Goal: Contribute content: Contribute content

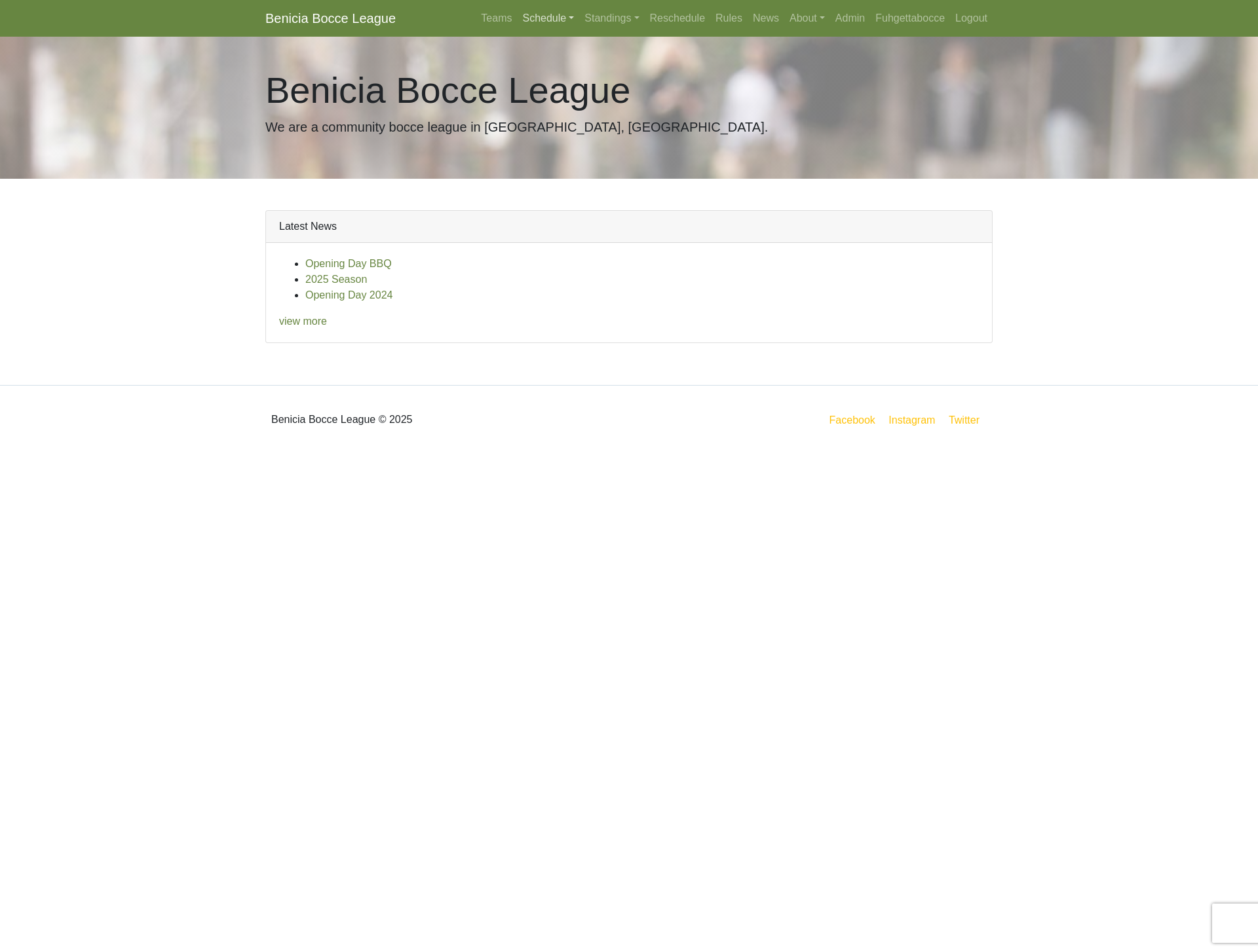
click at [549, 19] on link "Schedule" at bounding box center [547, 18] width 62 height 26
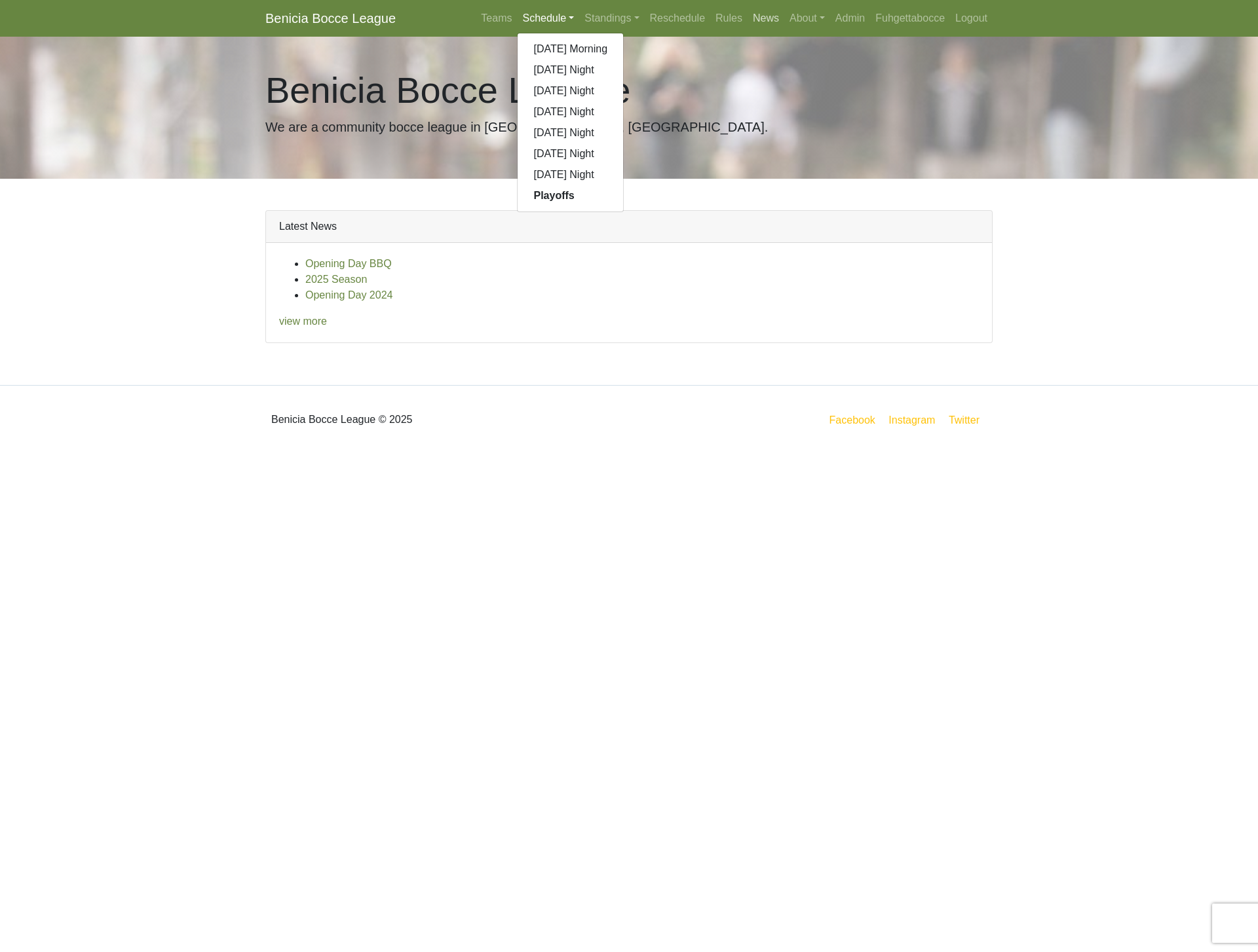
click at [763, 16] on link "News" at bounding box center [766, 18] width 36 height 26
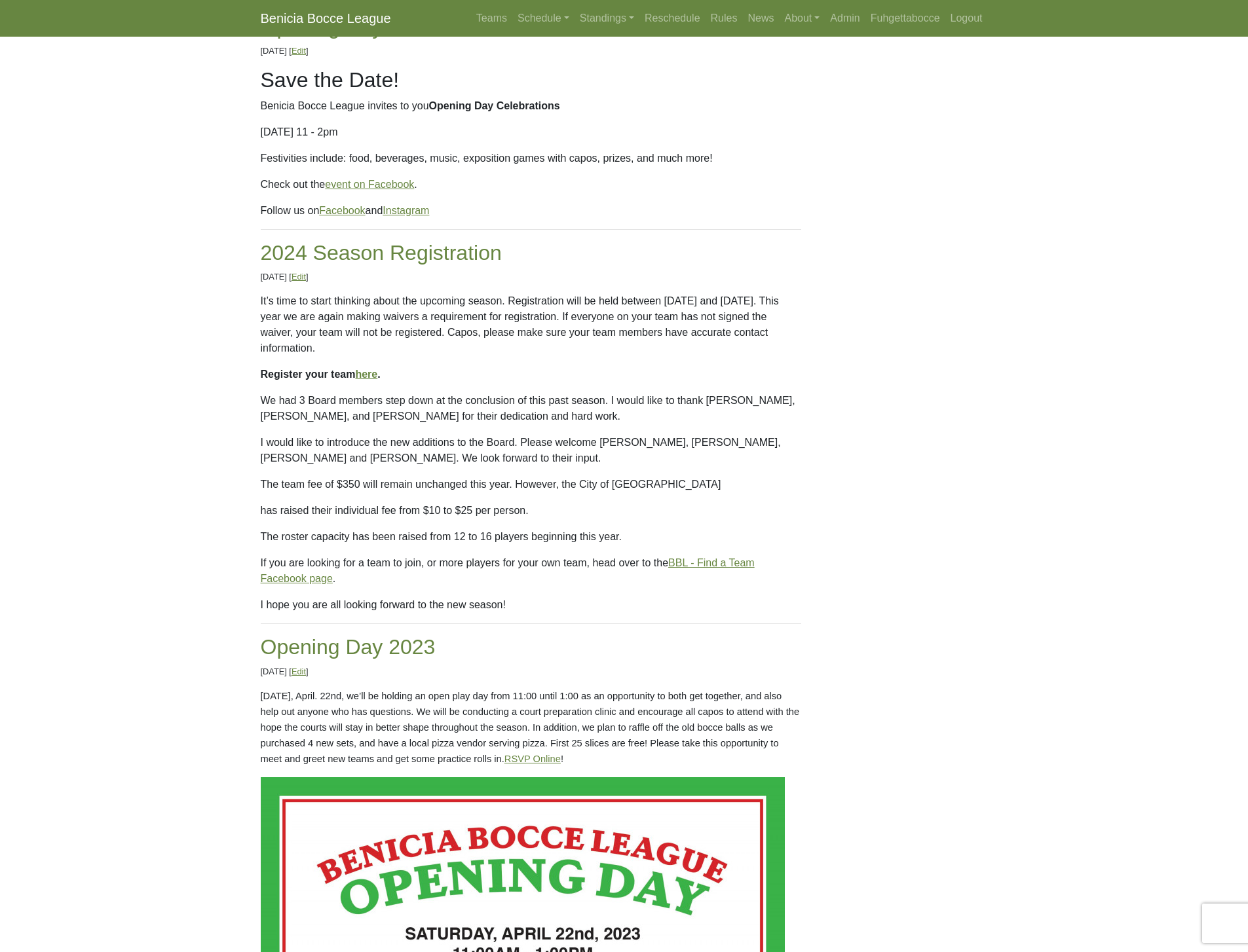
scroll to position [948, 0]
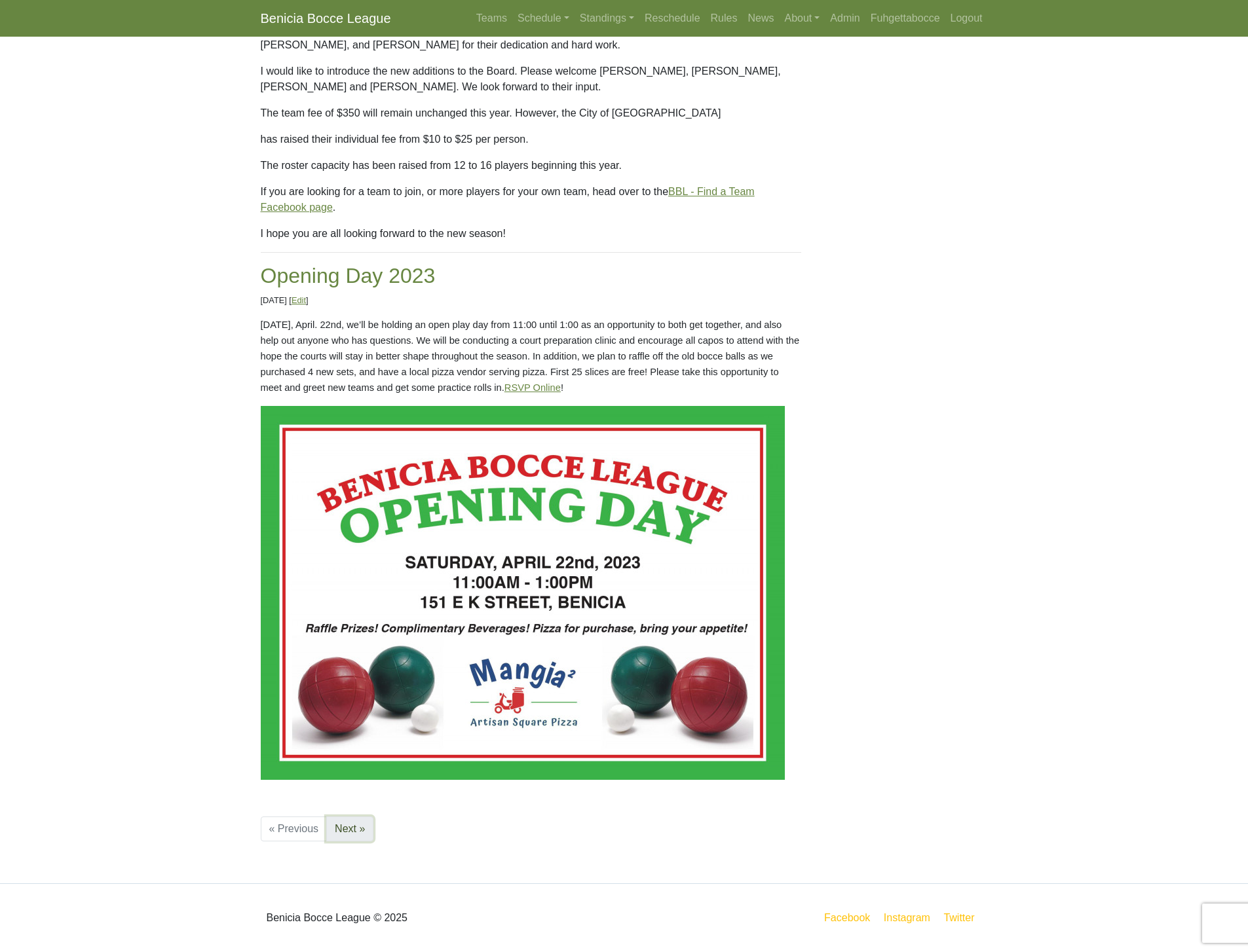
click at [362, 831] on link "Next »" at bounding box center [350, 829] width 47 height 25
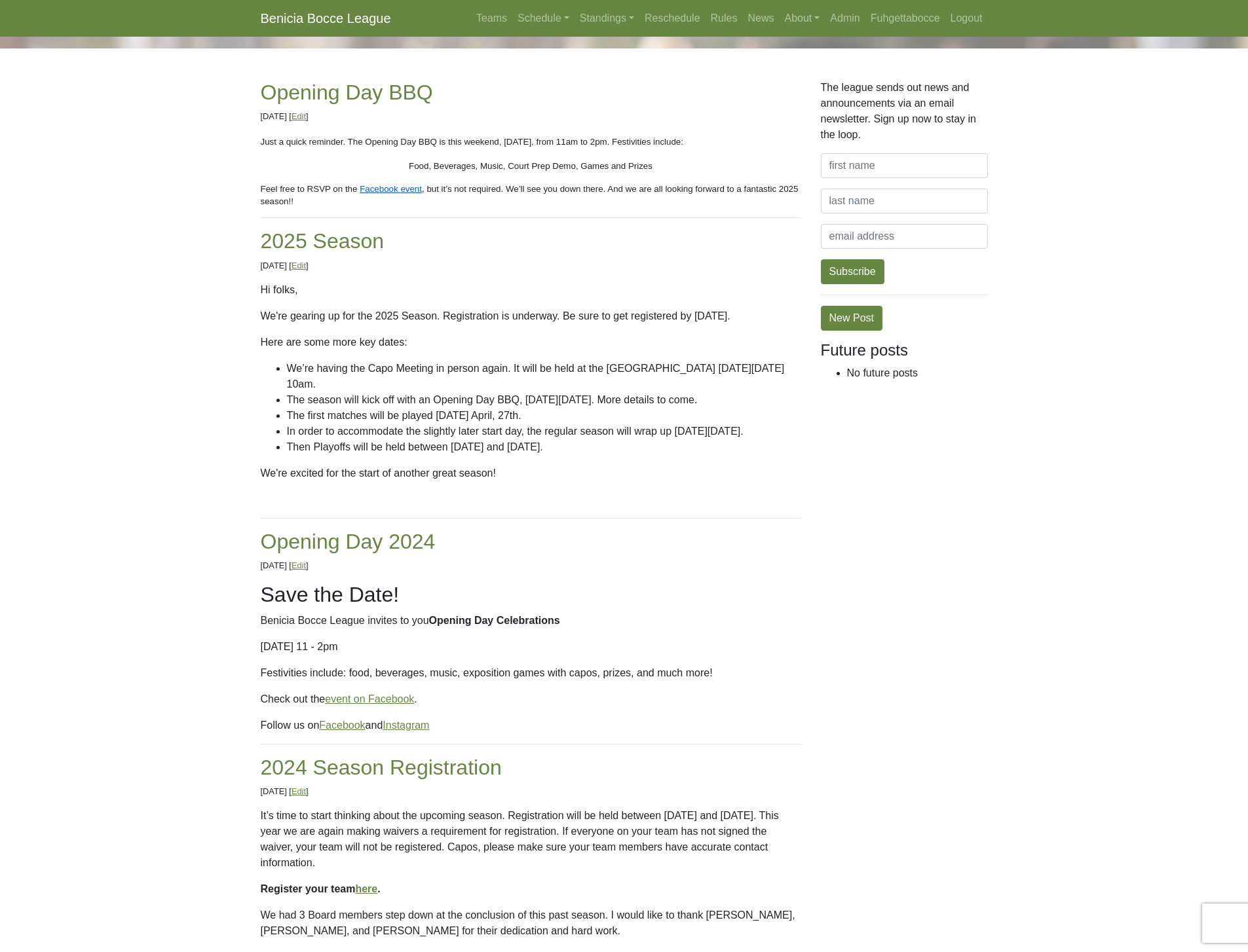
scroll to position [0, 0]
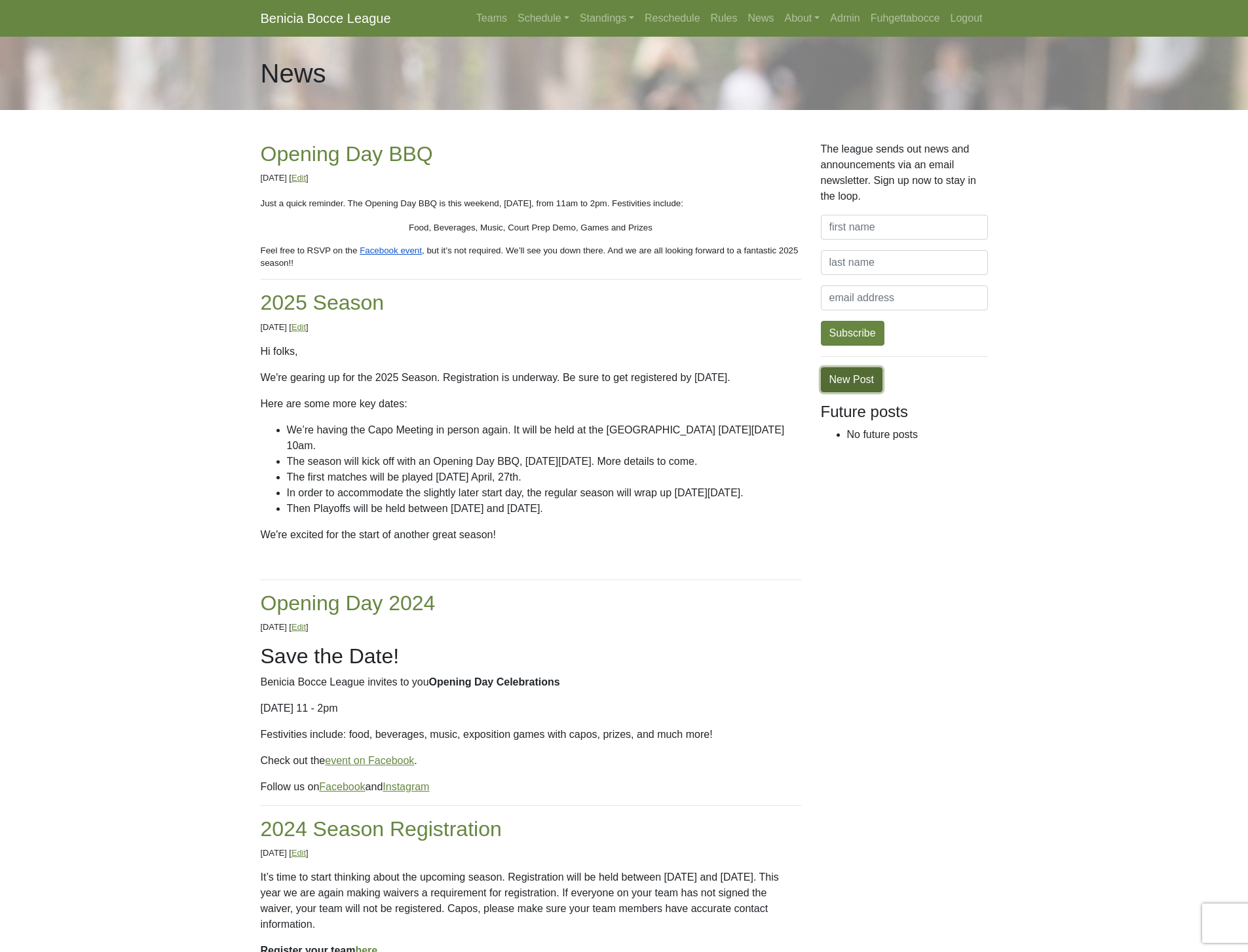
click at [869, 382] on link "New Post" at bounding box center [852, 380] width 62 height 25
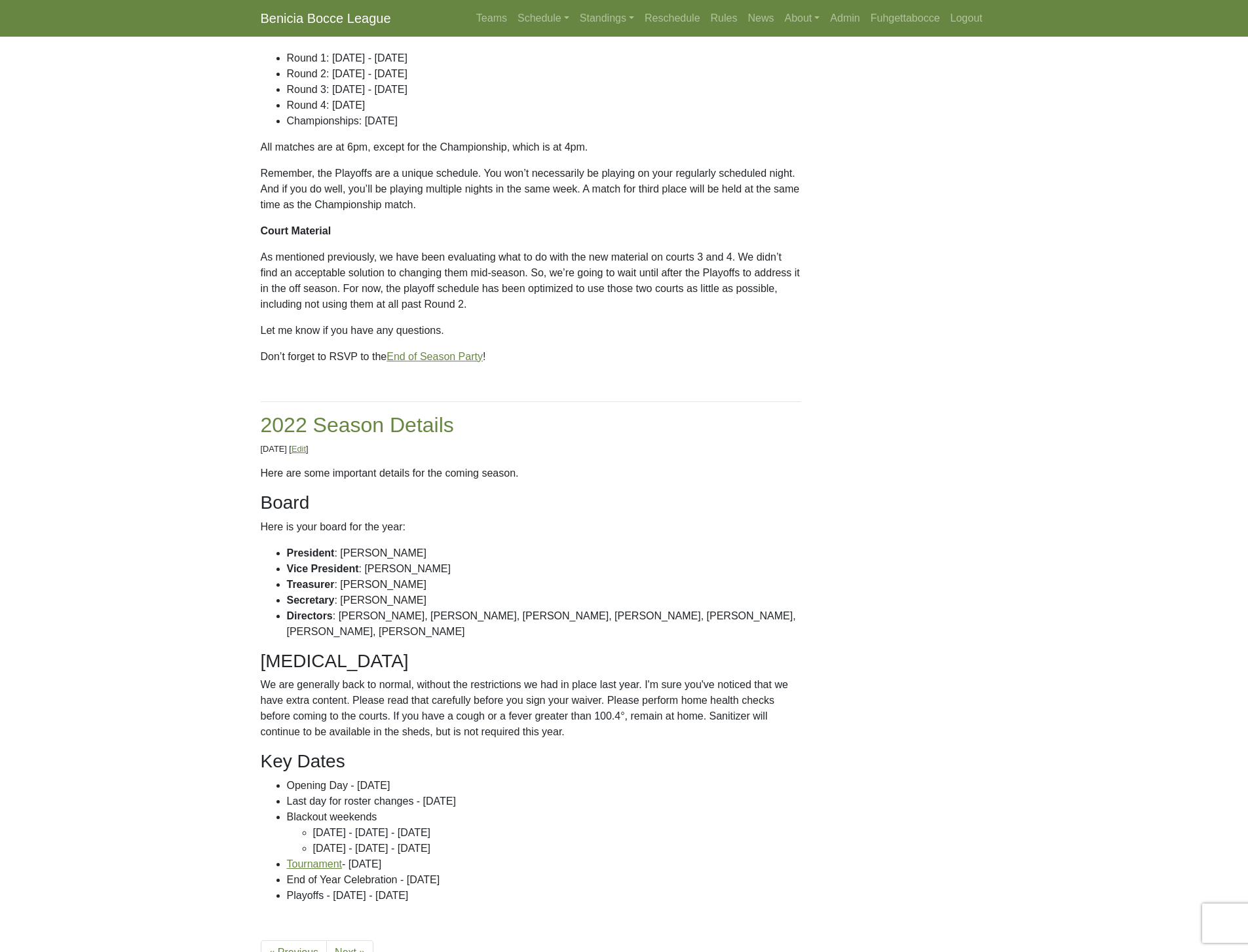
scroll to position [1721, 0]
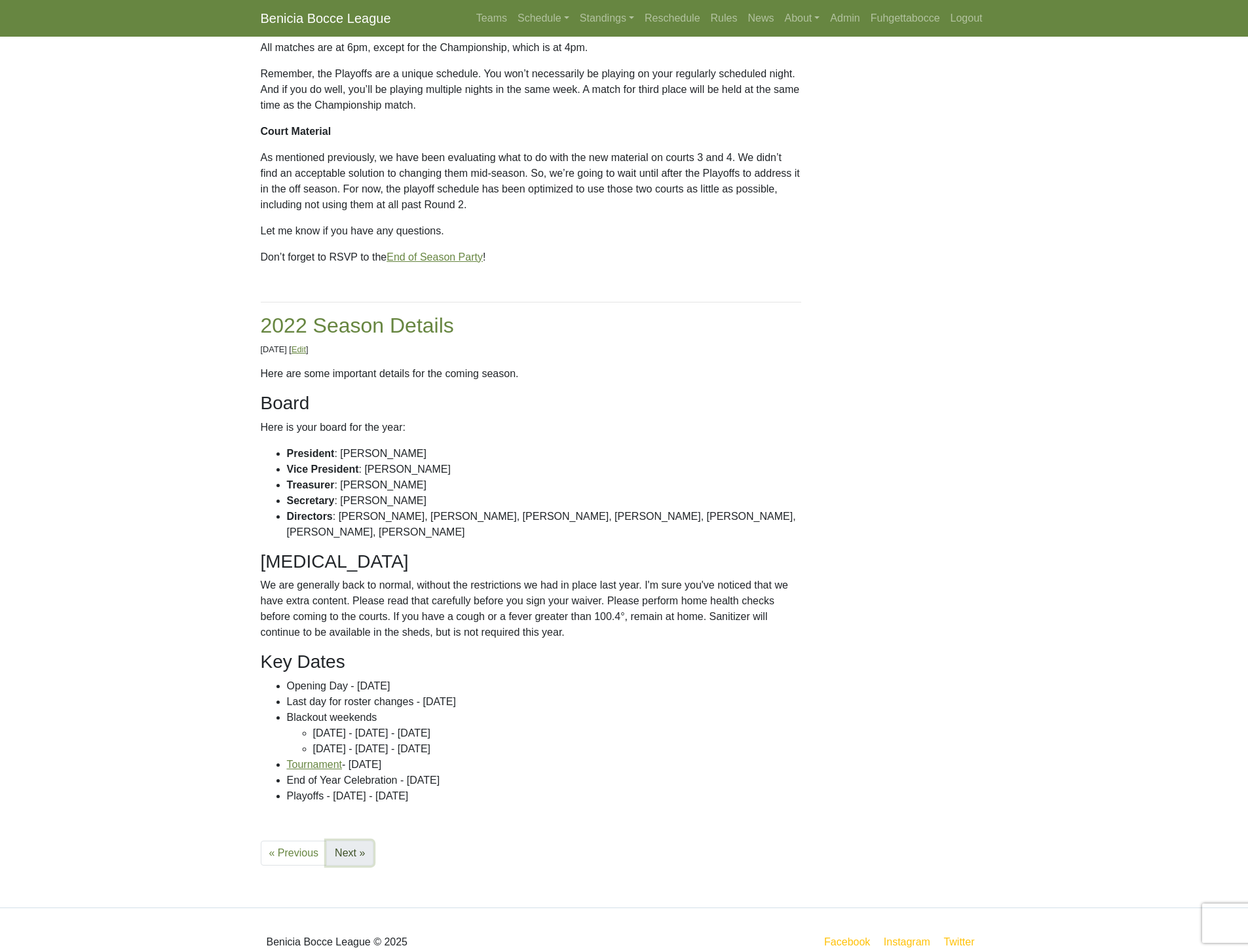
click at [363, 841] on link "Next »" at bounding box center [350, 853] width 47 height 25
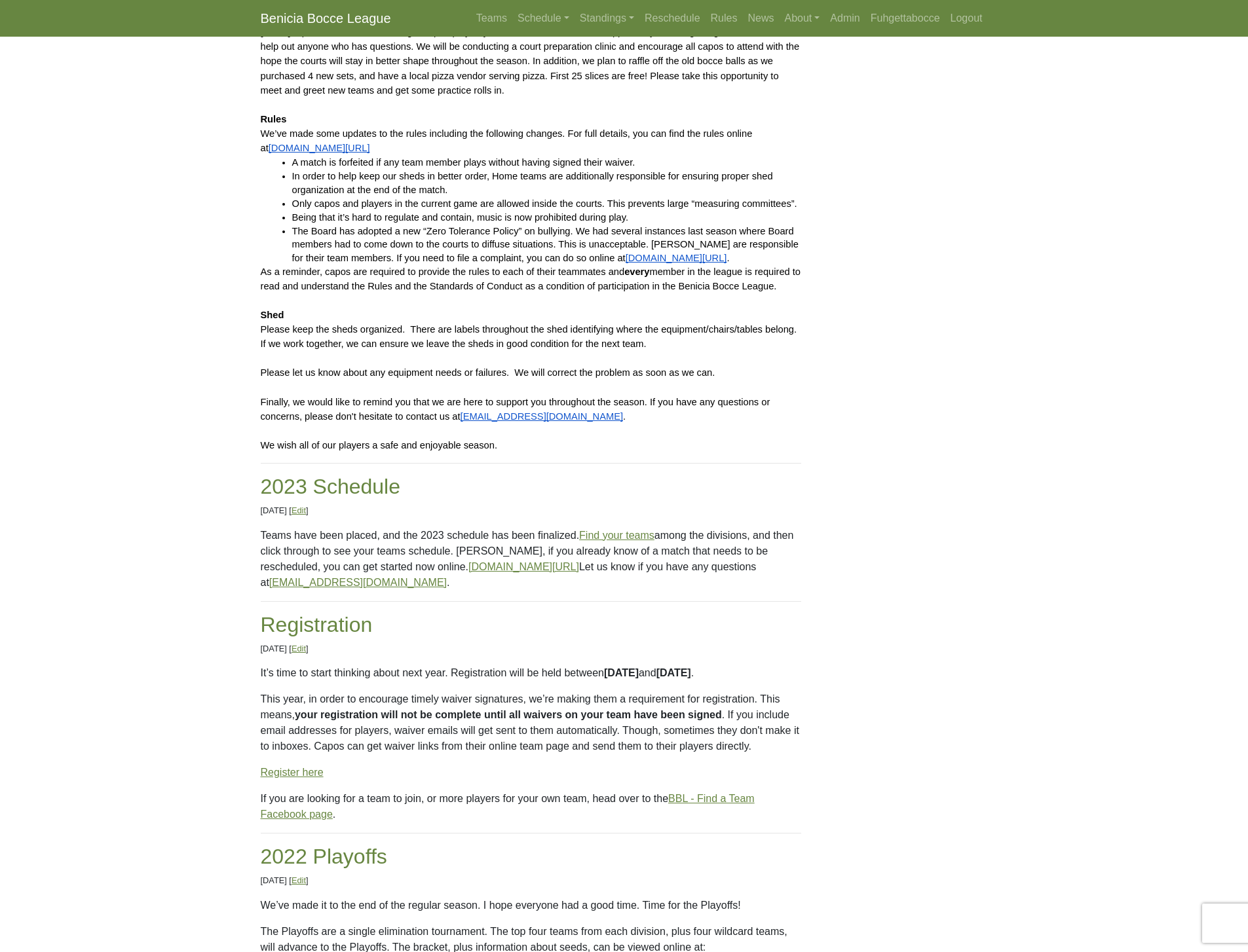
scroll to position [0, 0]
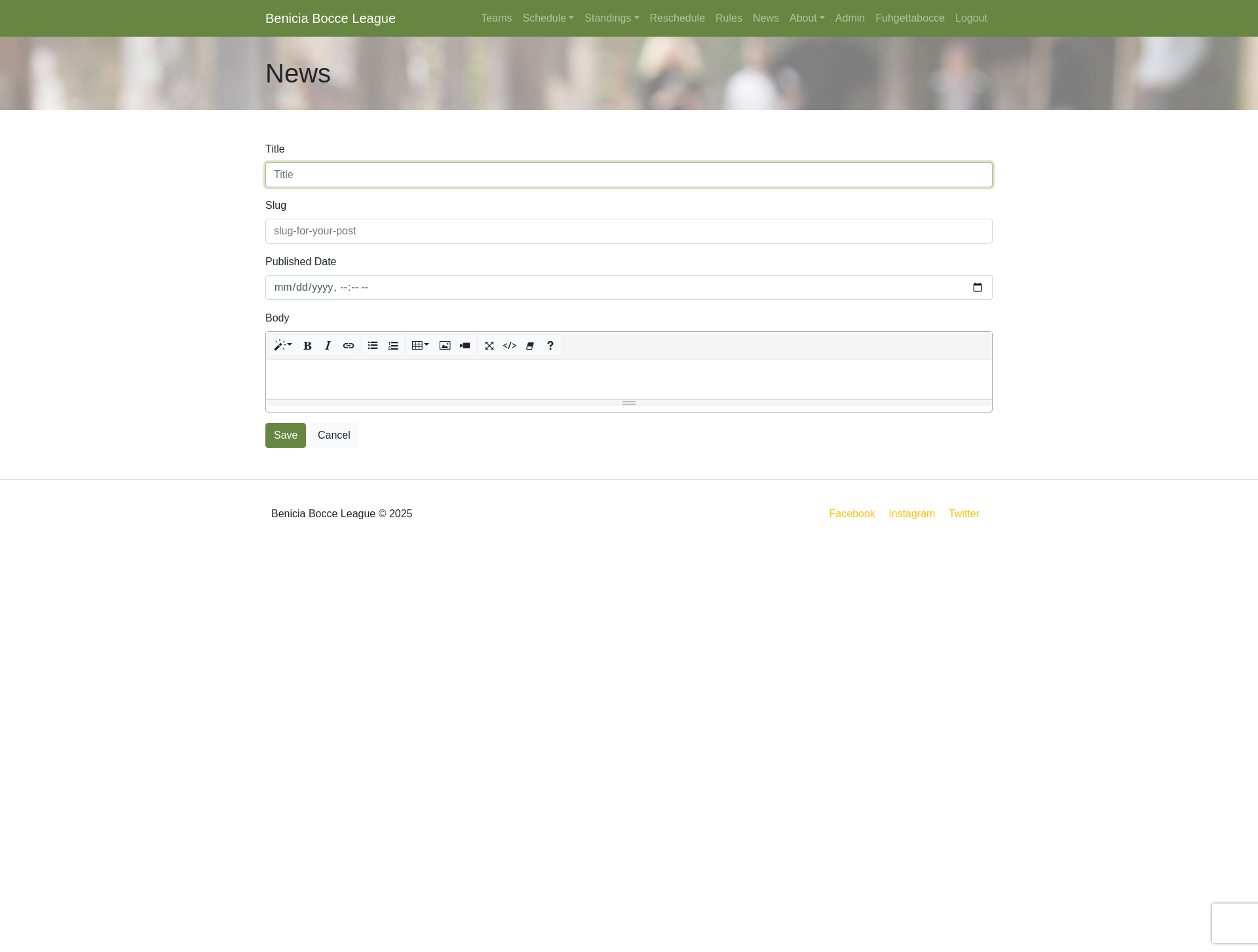
click at [469, 163] on input "Title" at bounding box center [629, 175] width 727 height 25
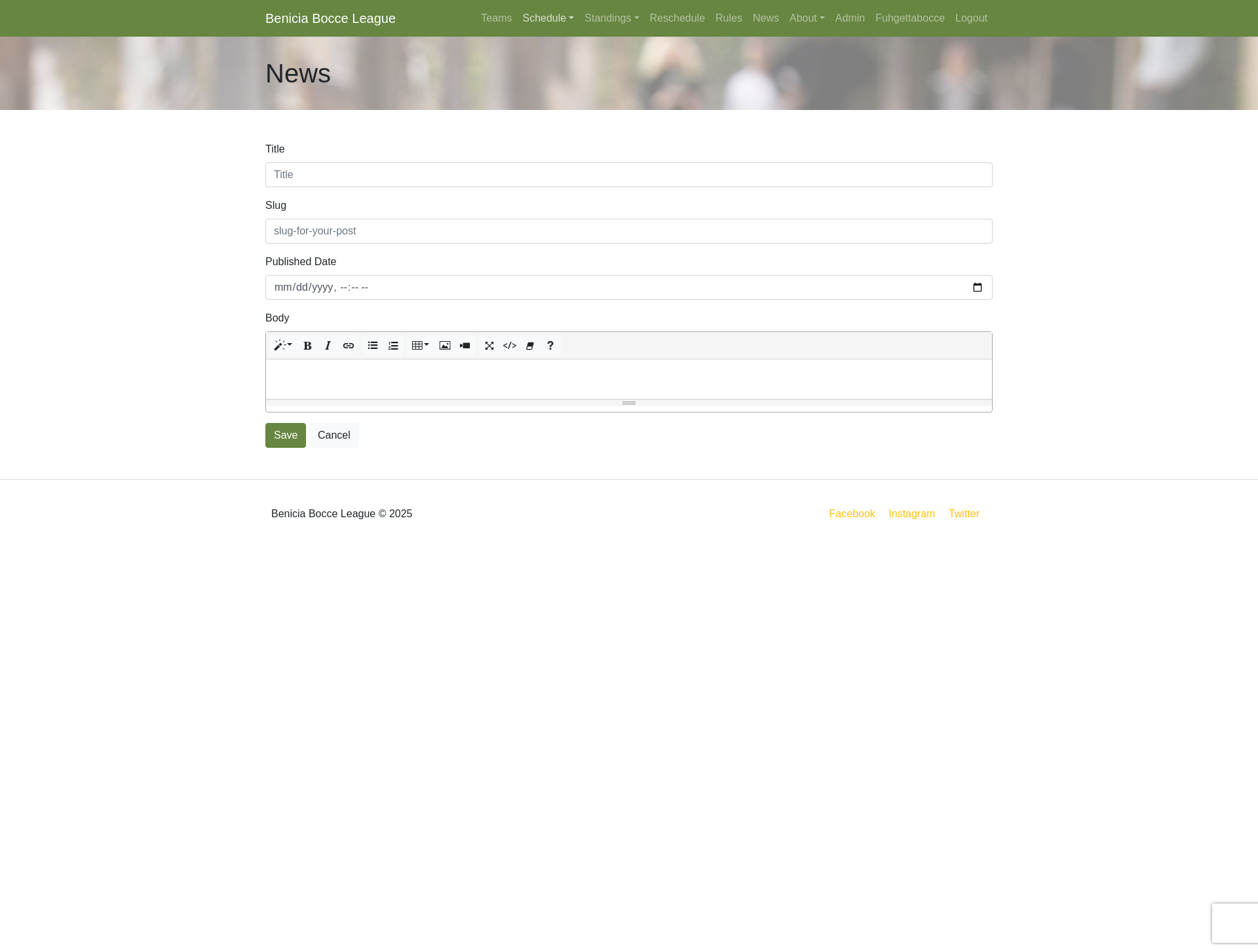
click at [547, 17] on link "Schedule" at bounding box center [547, 18] width 62 height 26
click at [544, 196] on strong "Playoffs" at bounding box center [553, 195] width 40 height 12
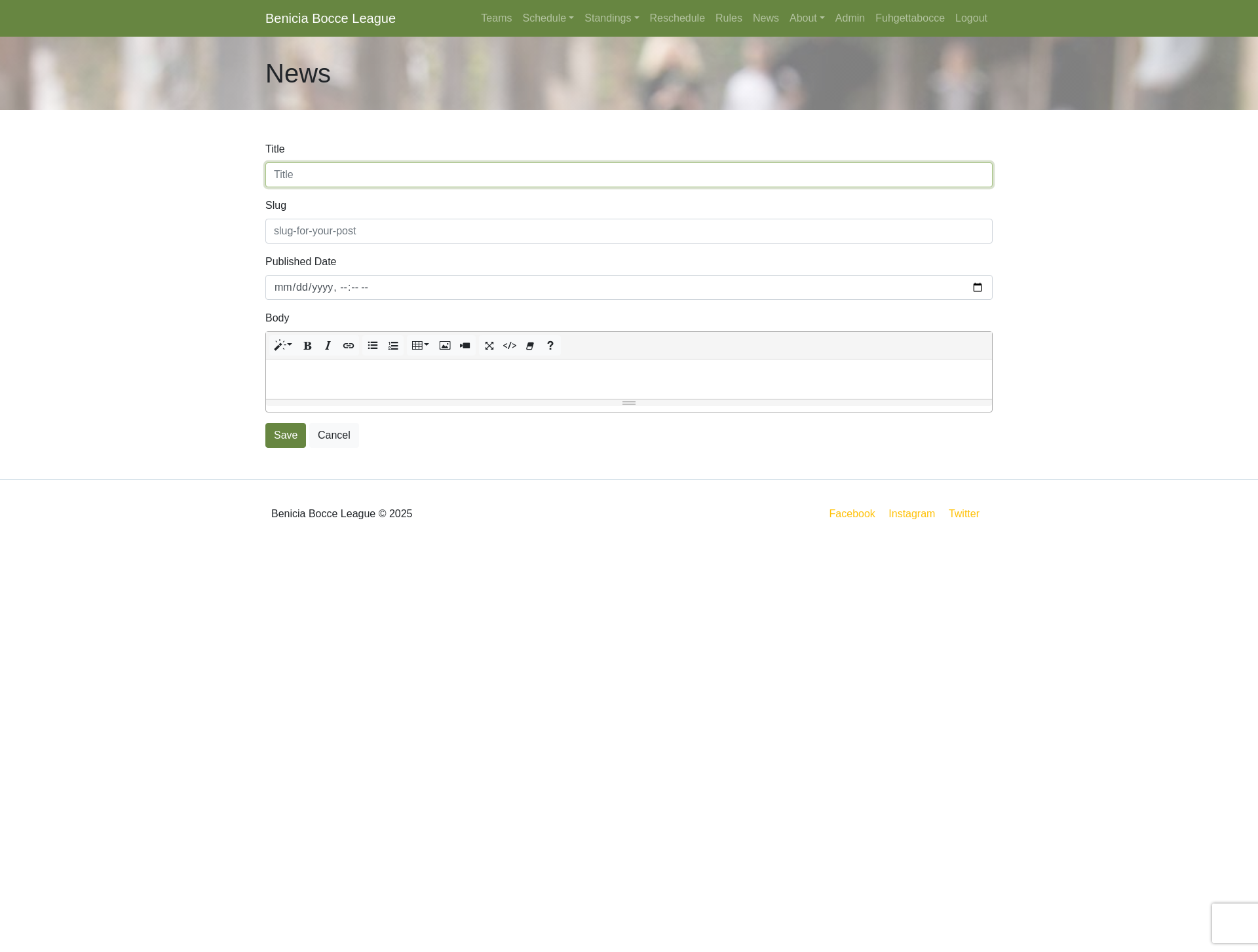
click at [438, 176] on input "Title" at bounding box center [629, 175] width 727 height 25
type input "2025 Champions"
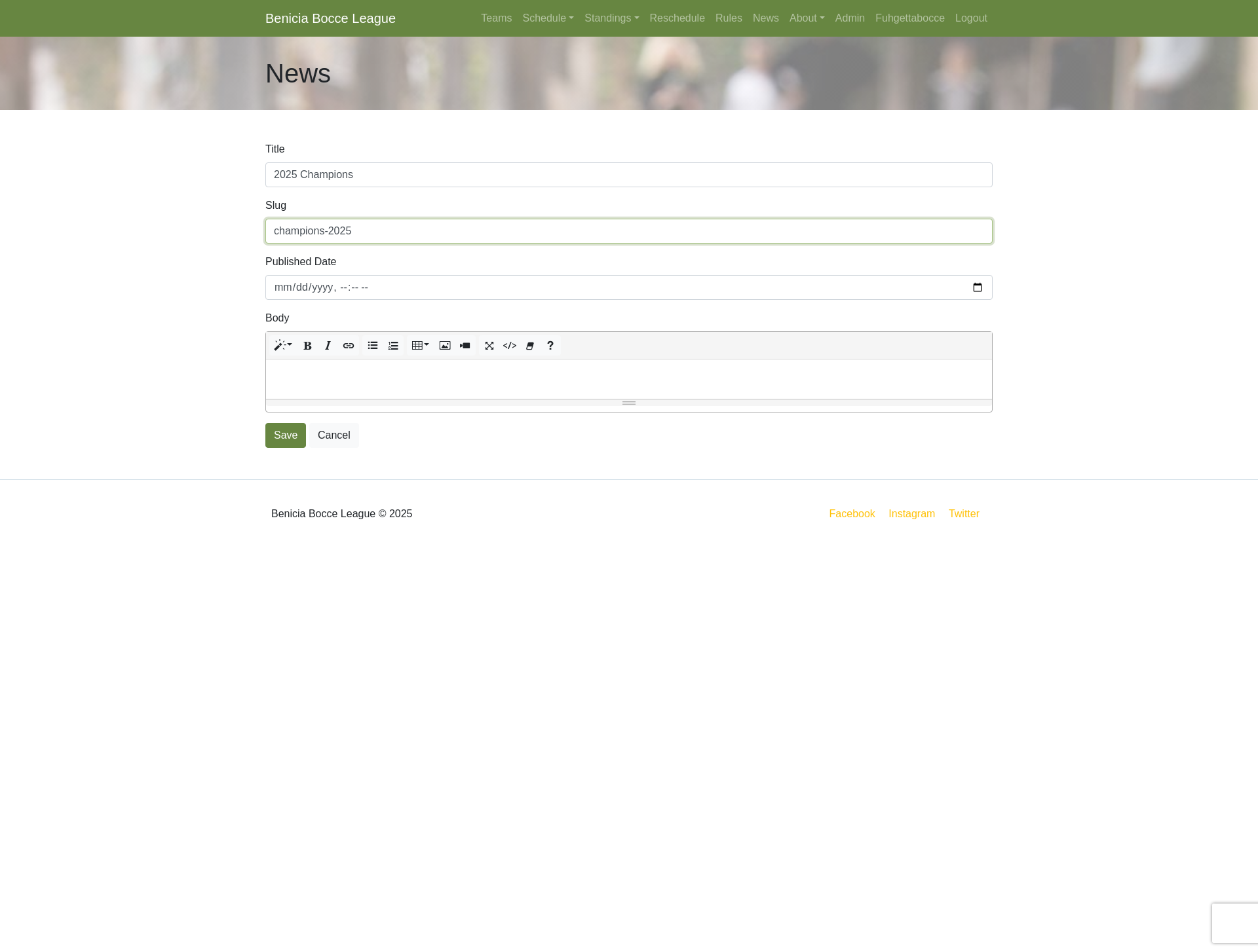
type input "champions-2025"
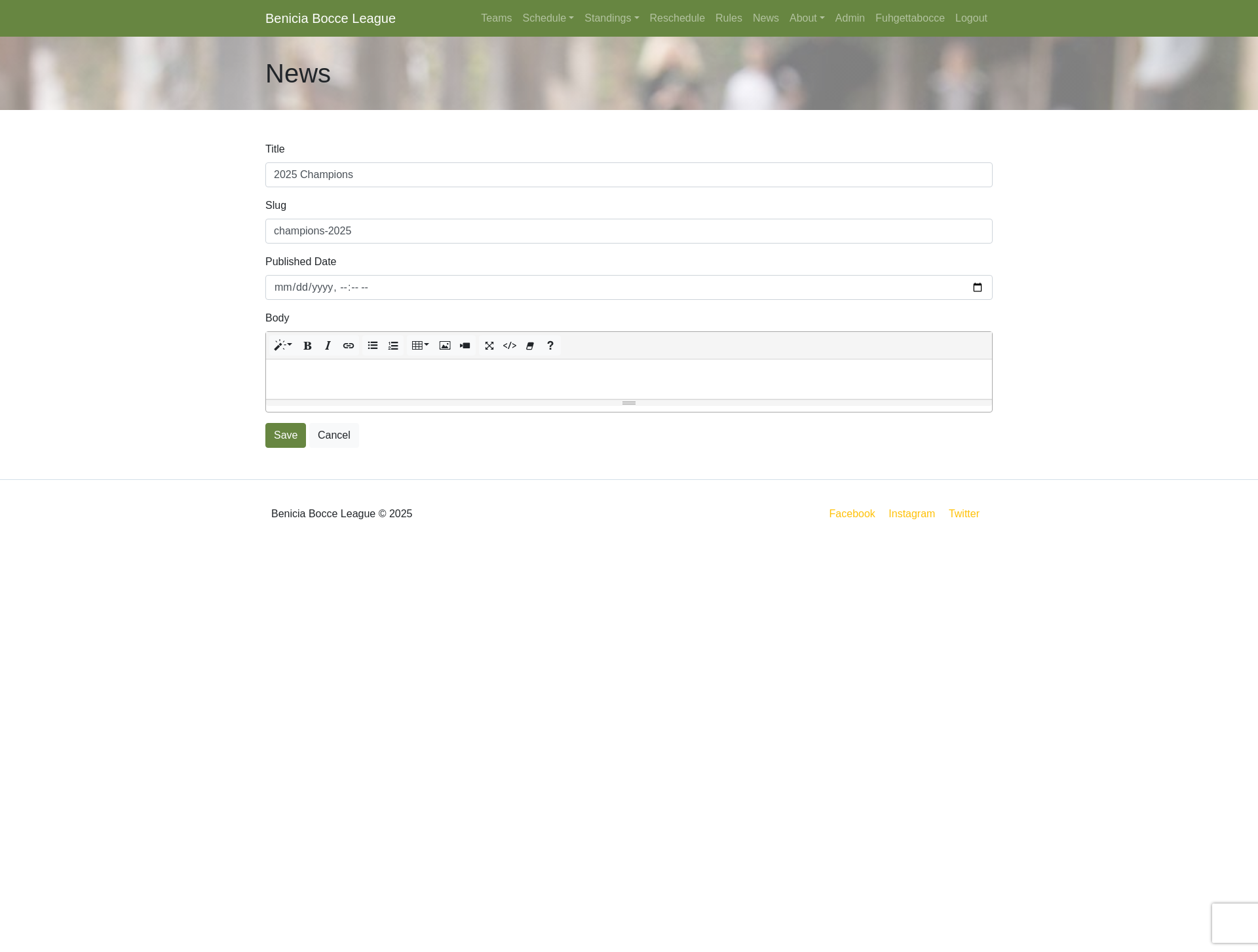
click at [457, 378] on p at bounding box center [629, 373] width 712 height 16
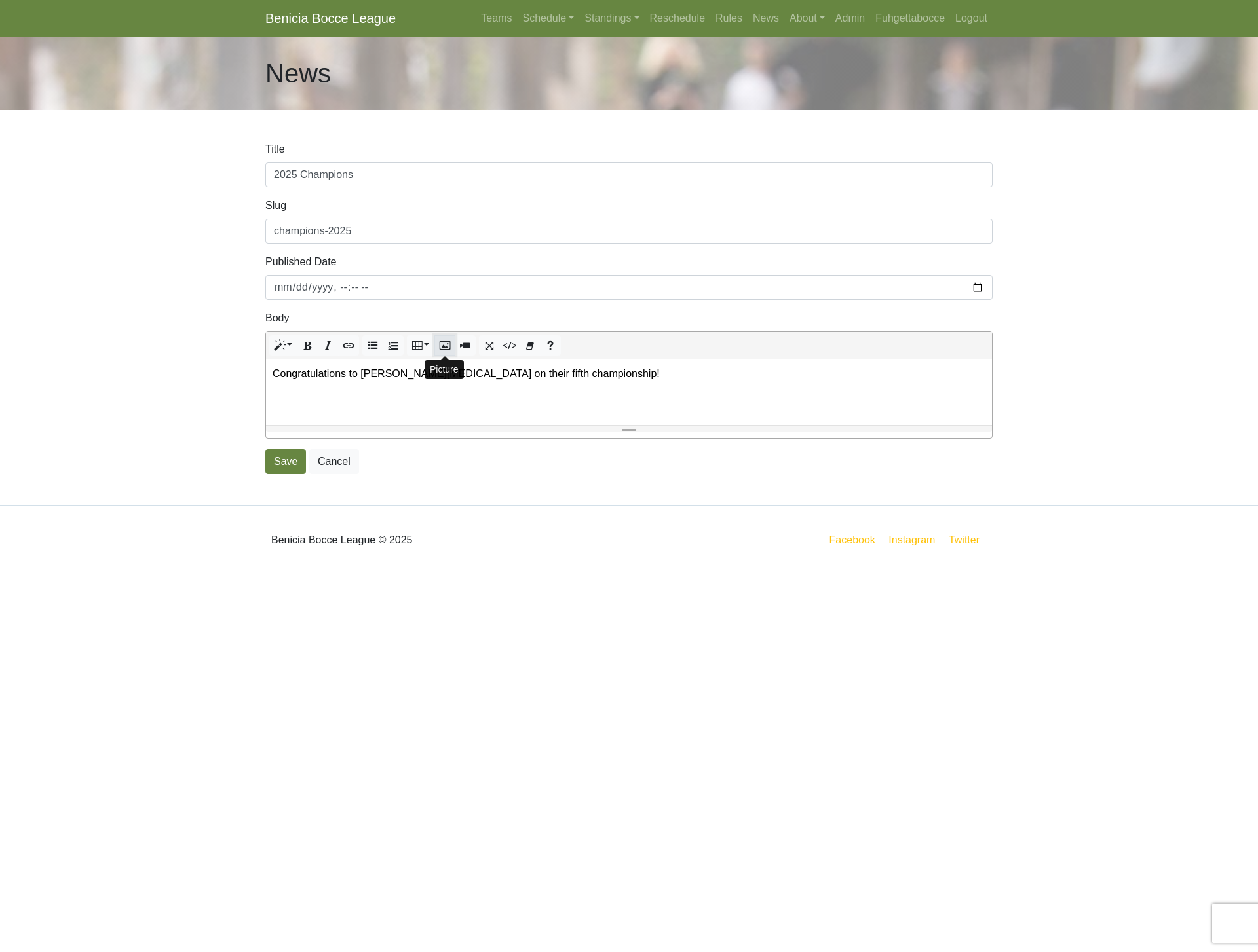
click at [444, 344] on icon "Picture" at bounding box center [444, 345] width 9 height 11
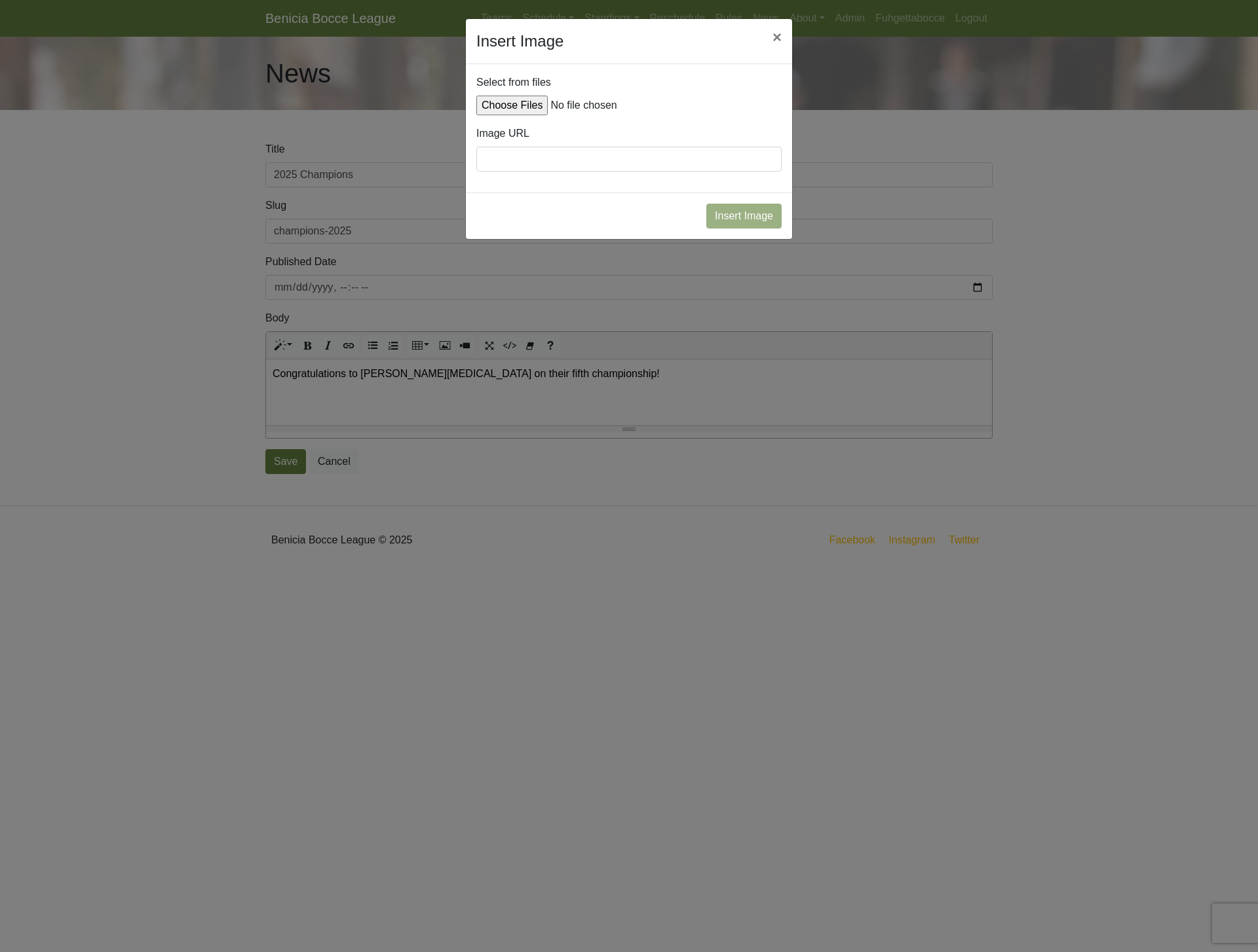
click at [528, 103] on input "Insert Image" at bounding box center [629, 106] width 305 height 20
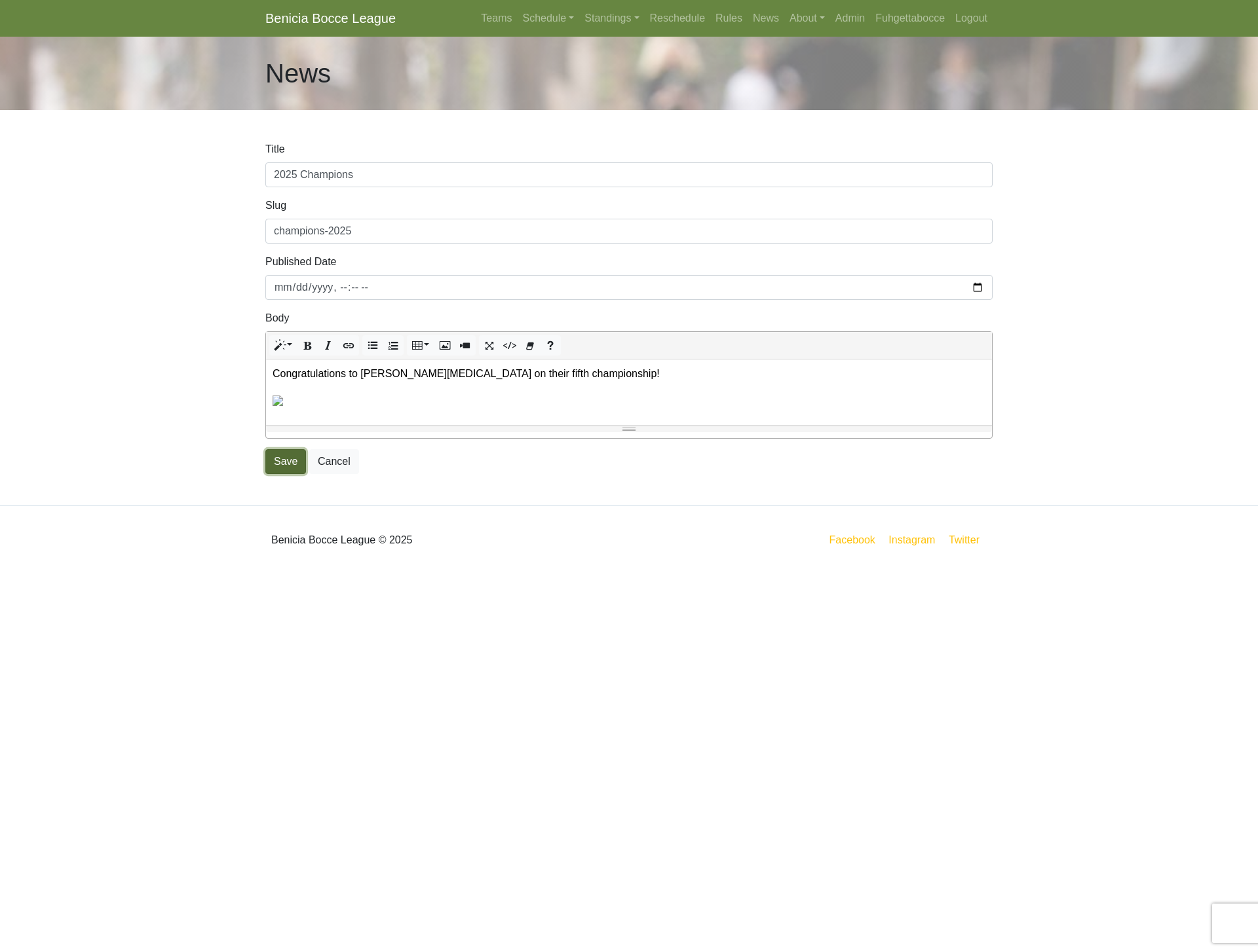
click at [279, 471] on button "Save" at bounding box center [285, 462] width 40 height 25
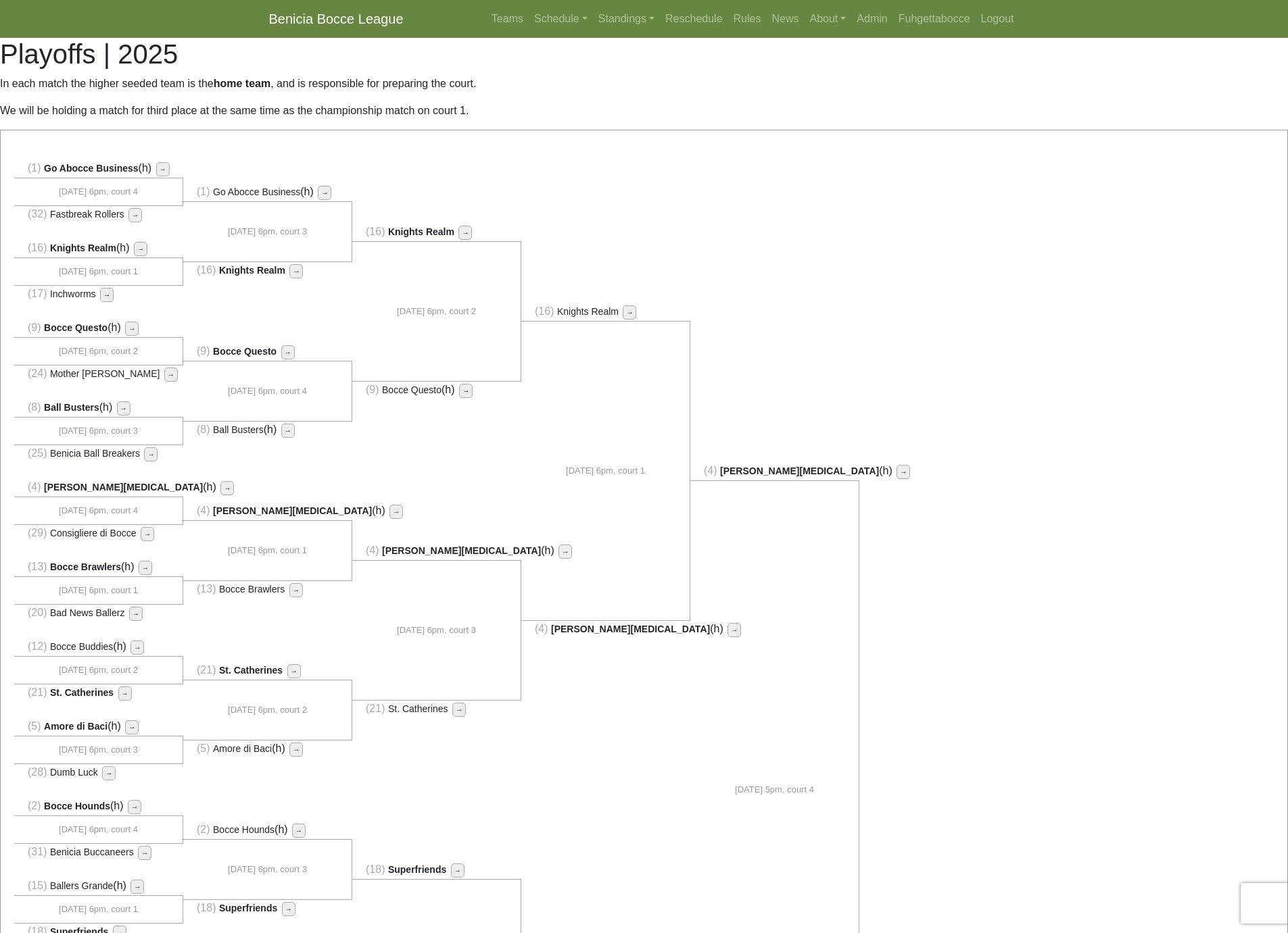
click at [1061, 300] on div "(1) Go Abocce Business (h)" at bounding box center [644, 795] width 1286 height 1330
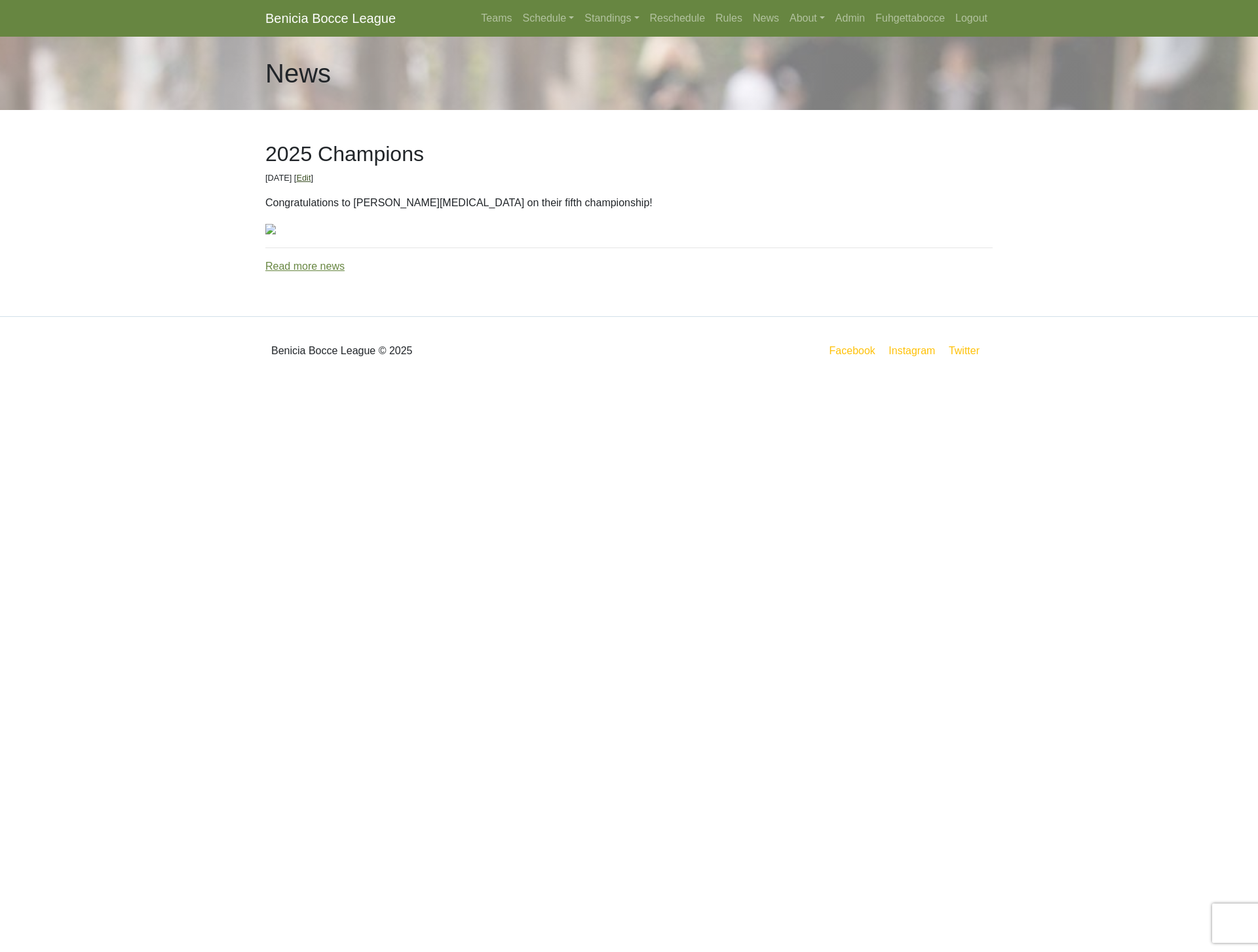
click at [311, 180] on link "Edit" at bounding box center [303, 178] width 14 height 10
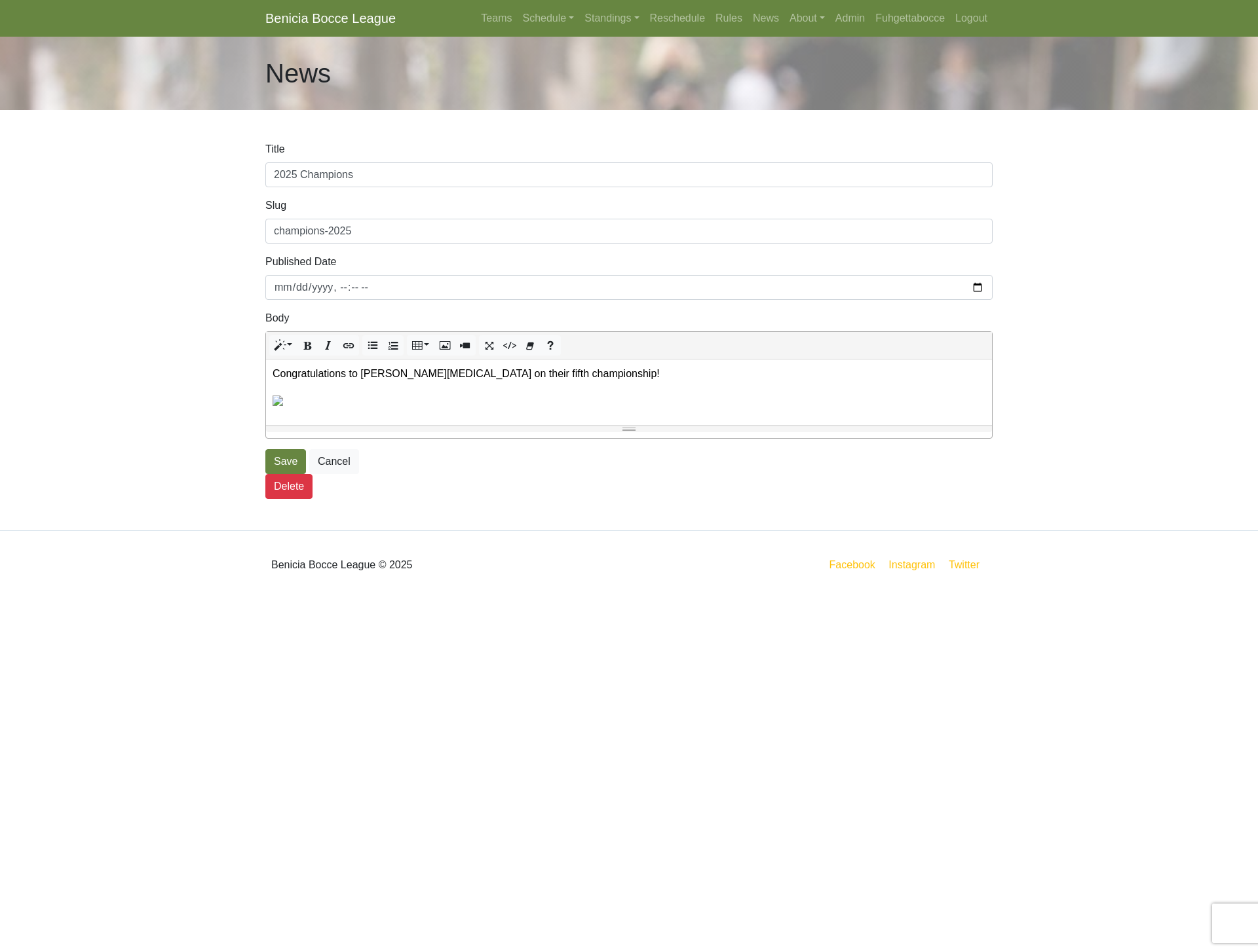
click at [324, 403] on p at bounding box center [629, 400] width 712 height 16
click at [451, 343] on button "Picture" at bounding box center [444, 345] width 21 height 21
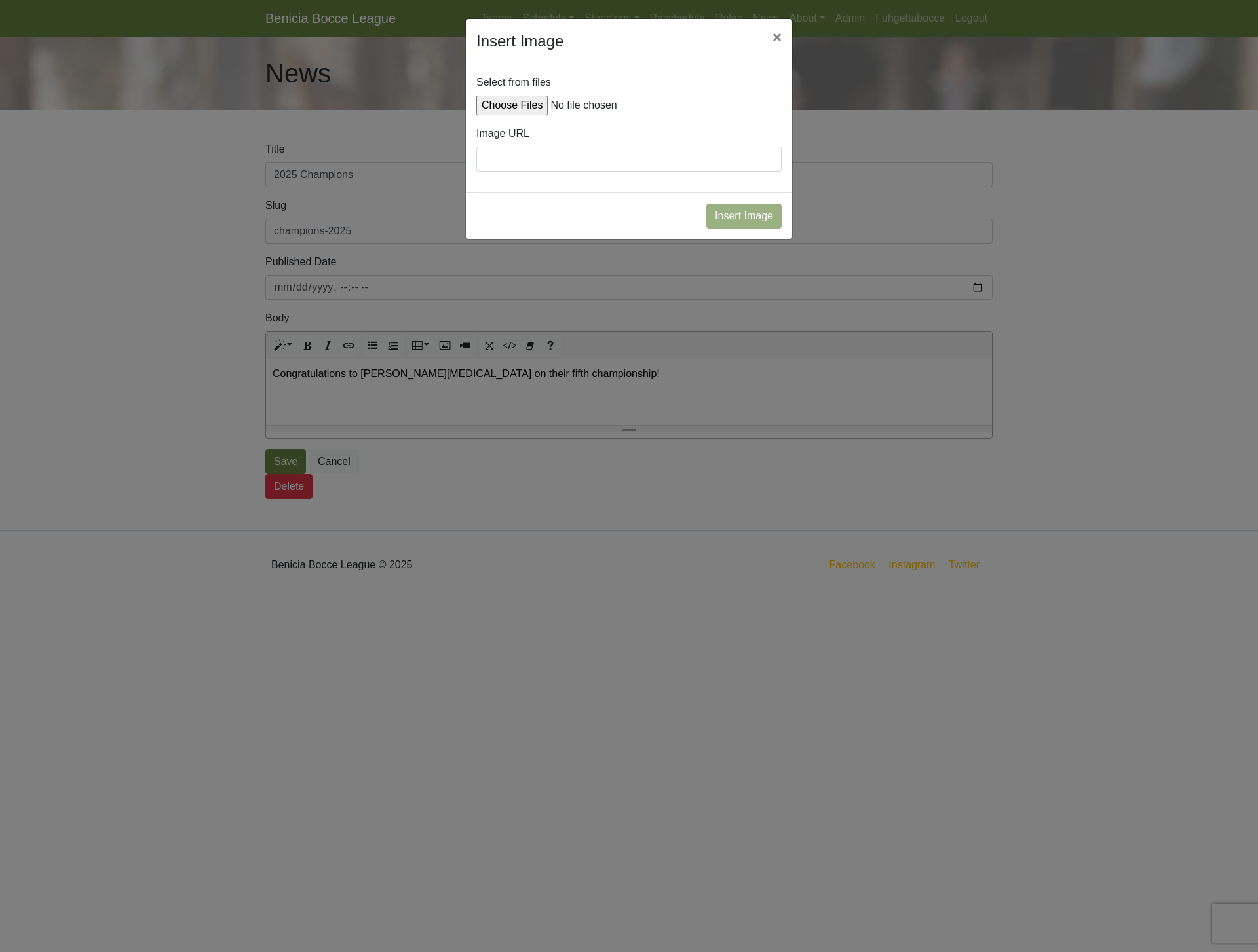
click at [528, 105] on input "Insert Image" at bounding box center [629, 106] width 305 height 20
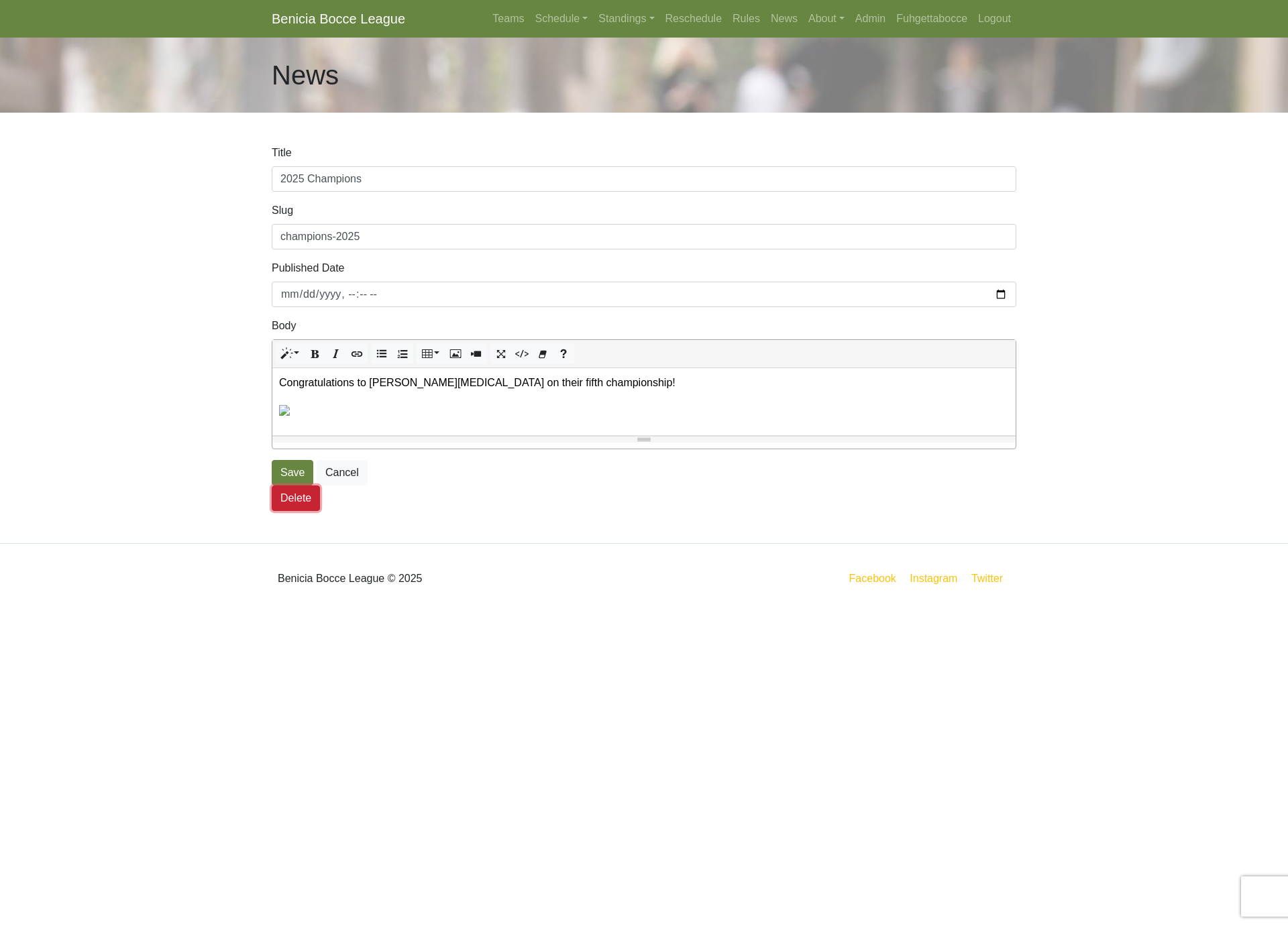
click at [314, 495] on button "Delete" at bounding box center [295, 498] width 48 height 25
